Goal: Task Accomplishment & Management: Use online tool/utility

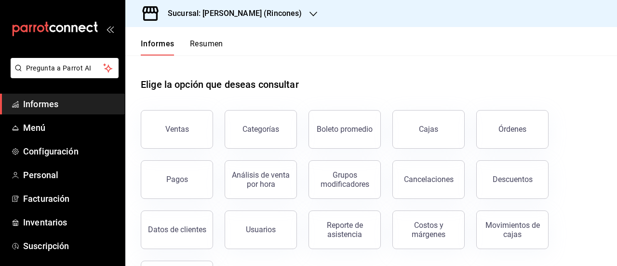
drag, startPoint x: 180, startPoint y: 127, endPoint x: 220, endPoint y: 103, distance: 46.1
click at [180, 127] on font "Ventas" at bounding box center [177, 128] width 24 height 9
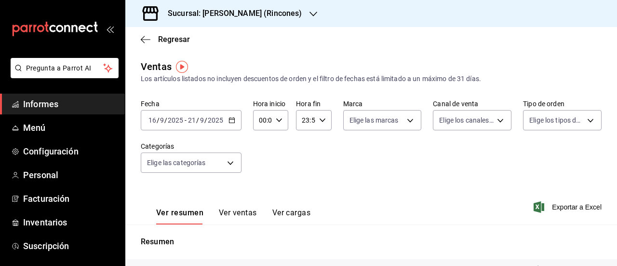
click at [233, 121] on icon "button" at bounding box center [232, 120] width 7 height 7
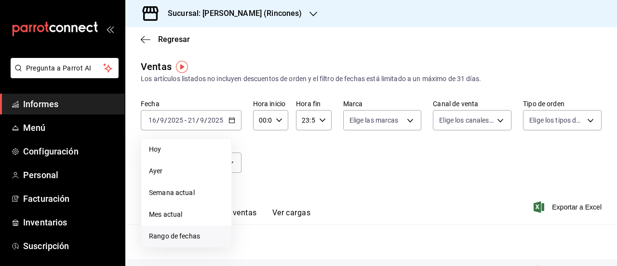
click at [202, 237] on span "Rango de fechas" at bounding box center [186, 236] width 75 height 10
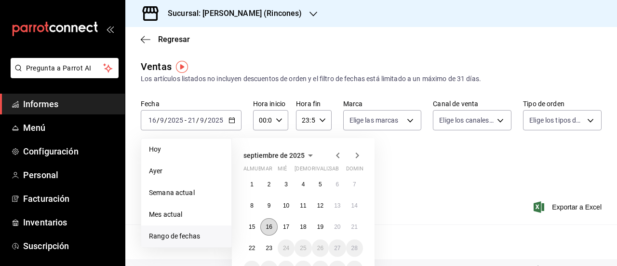
click at [274, 230] on button "16" at bounding box center [268, 226] width 17 height 17
click at [359, 227] on button "21" at bounding box center [354, 226] width 17 height 17
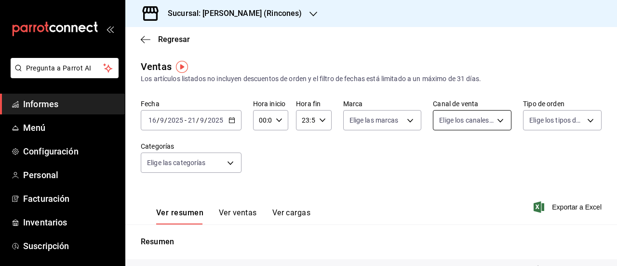
click at [498, 120] on body "Pregunta a Parrot AI Informes Menú Configuración Personal Facturación Inventari…" at bounding box center [308, 133] width 617 height 266
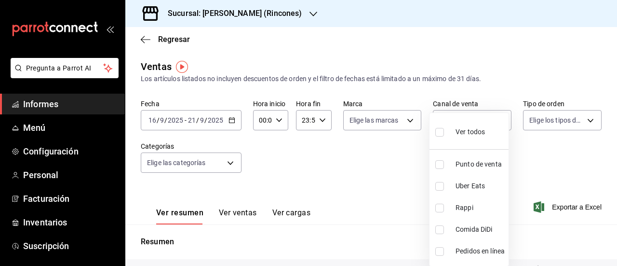
click at [481, 185] on font "Uber Eats" at bounding box center [470, 186] width 29 height 8
type input "UBER_EATS"
checkbox input "true"
click at [569, 159] on div at bounding box center [308, 133] width 617 height 266
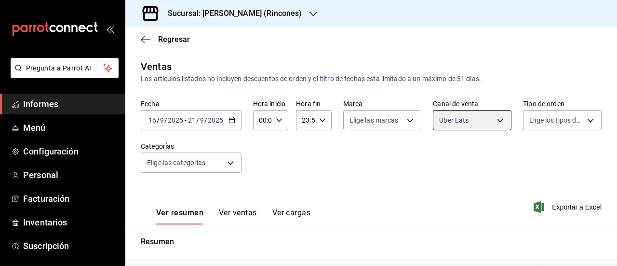
scroll to position [197, 0]
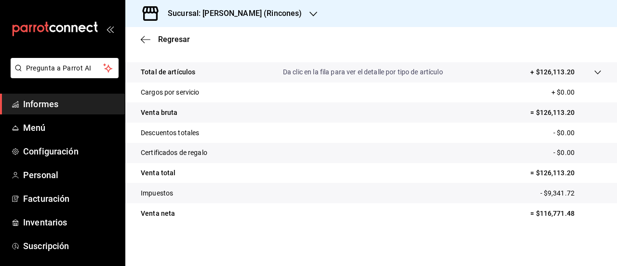
click at [595, 238] on div "Ventas Los artículos listados no incluyen descuentos de orden y el filtro de fe…" at bounding box center [371, 57] width 492 height 388
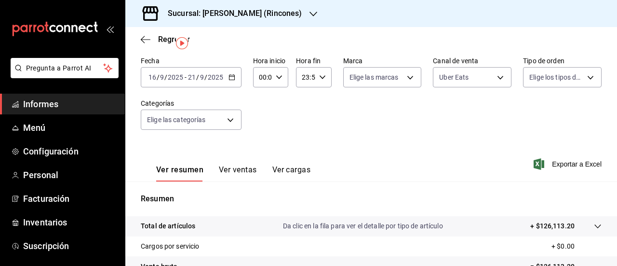
scroll to position [4, 0]
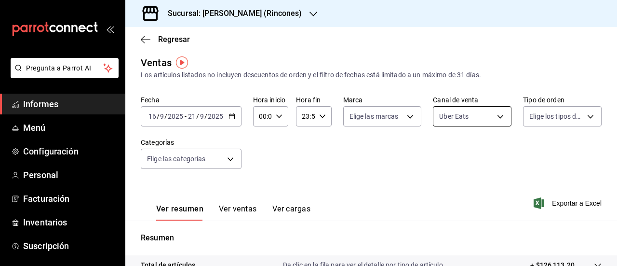
click at [487, 110] on body "Pregunta a Parrot AI Informes Menú Configuración Personal Facturación Inventari…" at bounding box center [308, 133] width 617 height 266
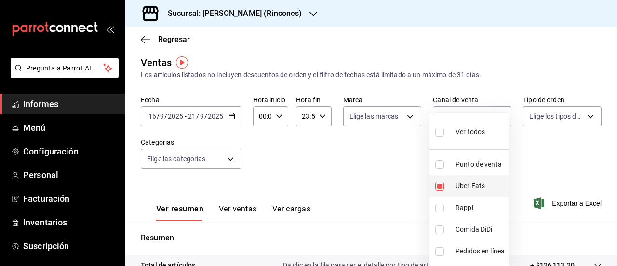
drag, startPoint x: 487, startPoint y: 110, endPoint x: 465, endPoint y: 178, distance: 71.5
click at [463, 182] on font "Uber Eats" at bounding box center [470, 186] width 29 height 8
checkbox input "false"
click at [468, 228] on font "Comida DiDi" at bounding box center [474, 229] width 37 height 8
type input "DIDI_FOOD"
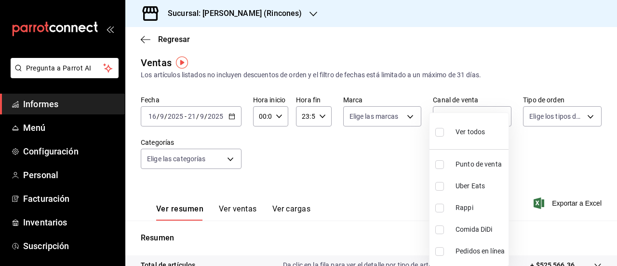
checkbox input "true"
click at [500, 88] on div at bounding box center [308, 133] width 617 height 266
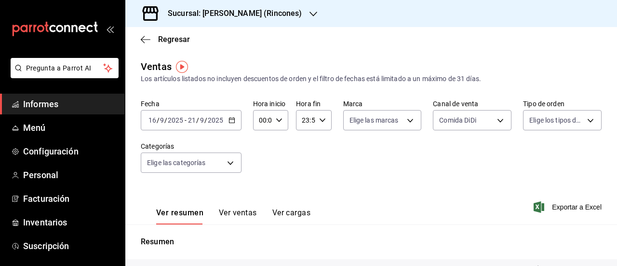
click at [274, 9] on div "Sucursal: [PERSON_NAME] (Rincones)" at bounding box center [227, 13] width 188 height 27
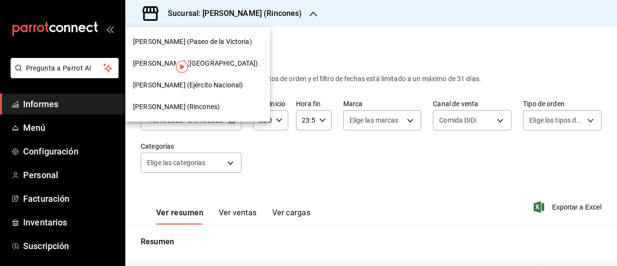
click at [151, 63] on font "[PERSON_NAME] ([GEOGRAPHIC_DATA])" at bounding box center [195, 63] width 125 height 8
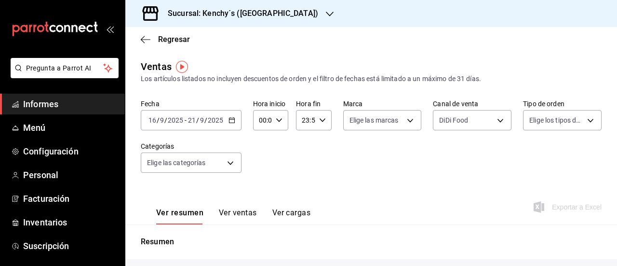
type input "DIDI_FOOD"
click at [464, 122] on body "Pregunta a Parrot AI Informes Menú Configuración Personal Facturación Inventari…" at bounding box center [308, 133] width 617 height 266
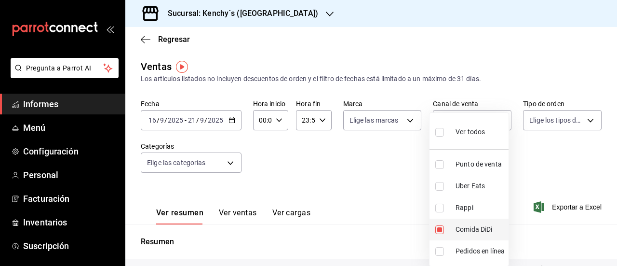
click at [456, 226] on font "Comida DiDi" at bounding box center [474, 229] width 37 height 8
checkbox input "false"
click at [464, 183] on font "Uber Eats" at bounding box center [470, 186] width 29 height 8
type input "UBER_EATS"
checkbox input "true"
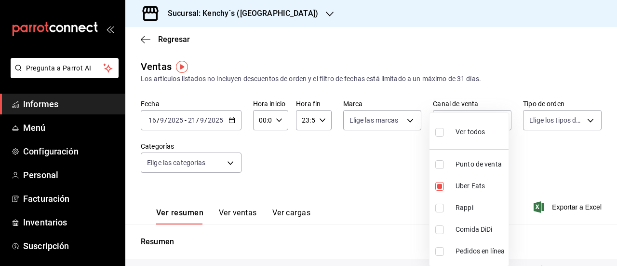
click at [392, 151] on div at bounding box center [308, 133] width 617 height 266
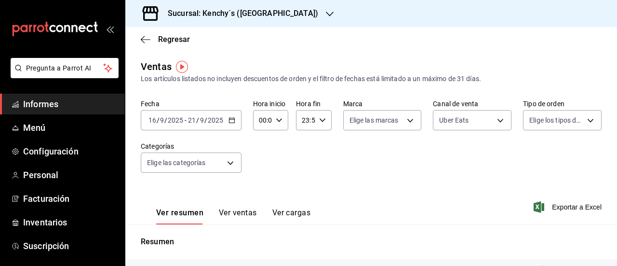
click at [292, 12] on div "Sucursal: Kenchy´s ([GEOGRAPHIC_DATA])" at bounding box center [235, 13] width 204 height 27
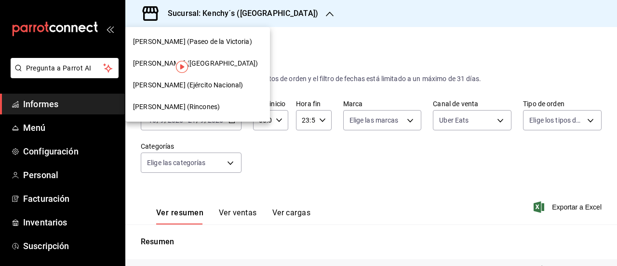
click at [209, 86] on font "[PERSON_NAME] (Ejército Nacional)" at bounding box center [188, 85] width 110 height 8
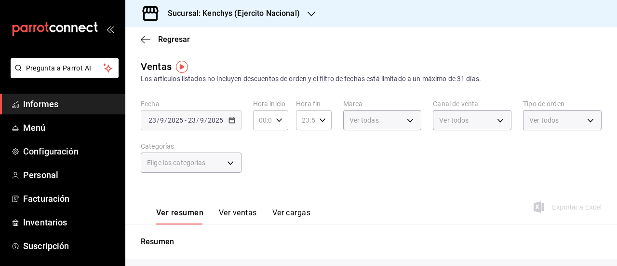
type input "UBER_EATS"
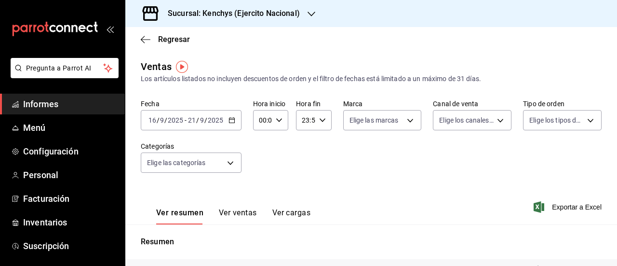
click at [313, 9] on div at bounding box center [312, 14] width 8 height 10
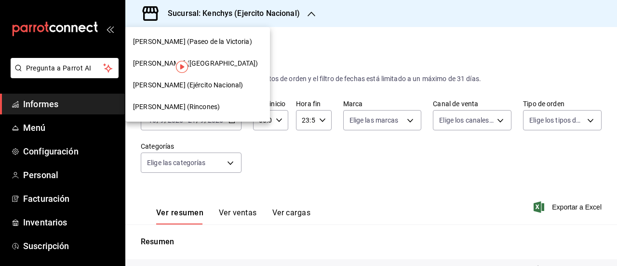
click at [469, 44] on div at bounding box center [308, 133] width 617 height 266
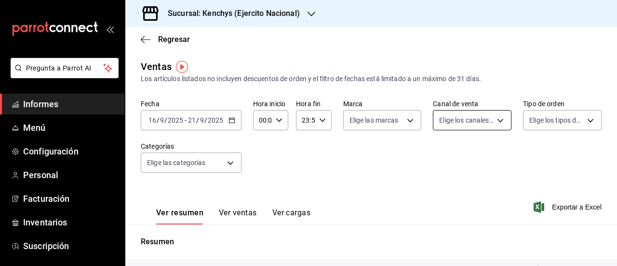
click at [497, 124] on body "Pregunta a Parrot AI Informes Menú Configuración Personal Facturación Inventari…" at bounding box center [308, 133] width 617 height 266
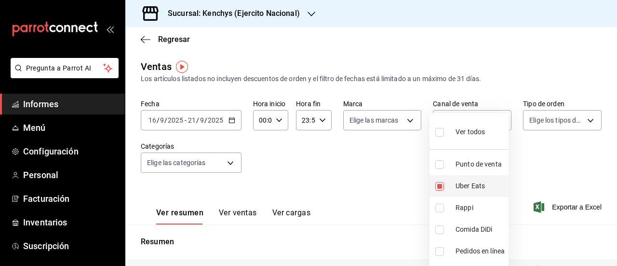
click at [492, 182] on span "Uber Eats" at bounding box center [480, 186] width 49 height 10
checkbox input "false"
click at [482, 228] on font "Comida DiDi" at bounding box center [474, 229] width 37 height 8
type input "DIDI_FOOD"
checkbox input "true"
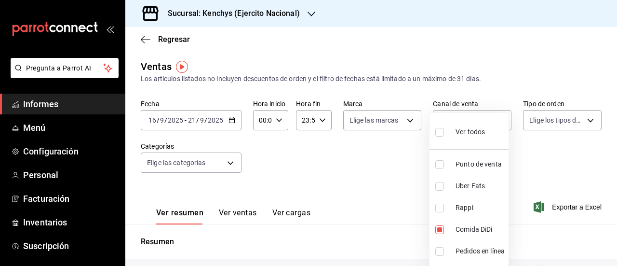
click at [539, 77] on div at bounding box center [308, 133] width 617 height 266
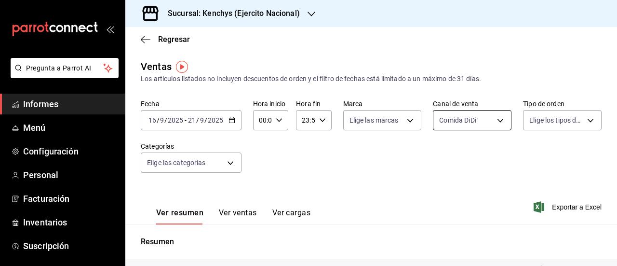
click at [491, 117] on body "Pregunta a Parrot AI Informes Menú Configuración Personal Facturación Inventari…" at bounding box center [308, 133] width 617 height 266
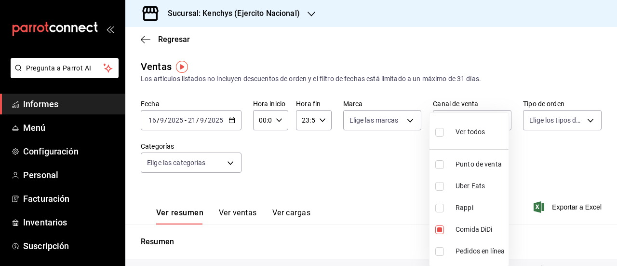
click at [348, 190] on div at bounding box center [308, 133] width 617 height 266
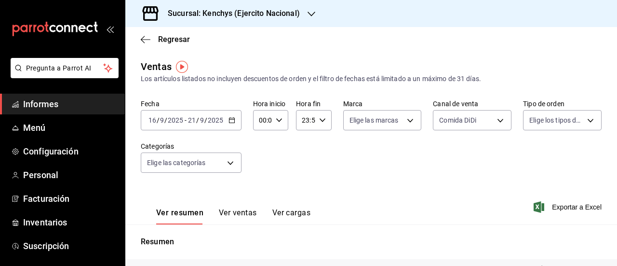
click at [300, 22] on div "Sucursal: Kenchys (Ejercito Nacional)" at bounding box center [226, 13] width 186 height 27
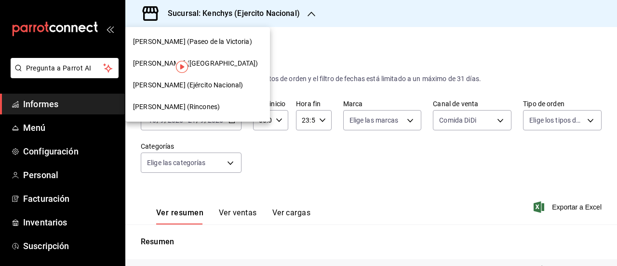
click at [176, 44] on font "[PERSON_NAME] (Paseo de la Victoria)" at bounding box center [192, 42] width 119 height 8
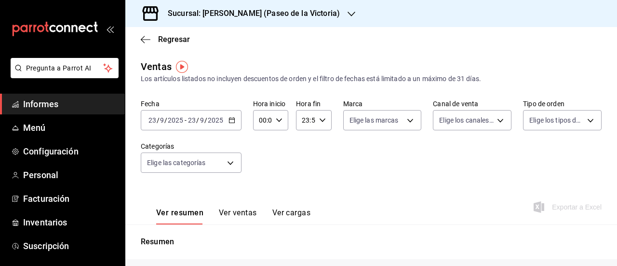
type input "DIDI_FOOD"
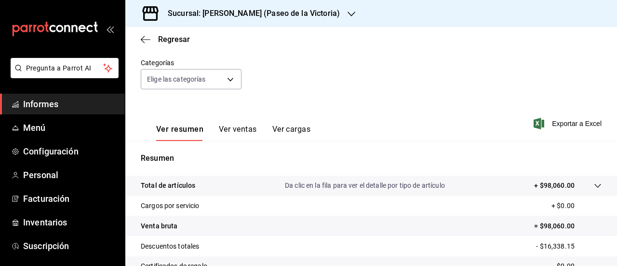
scroll to position [52, 0]
